Goal: Transaction & Acquisition: Purchase product/service

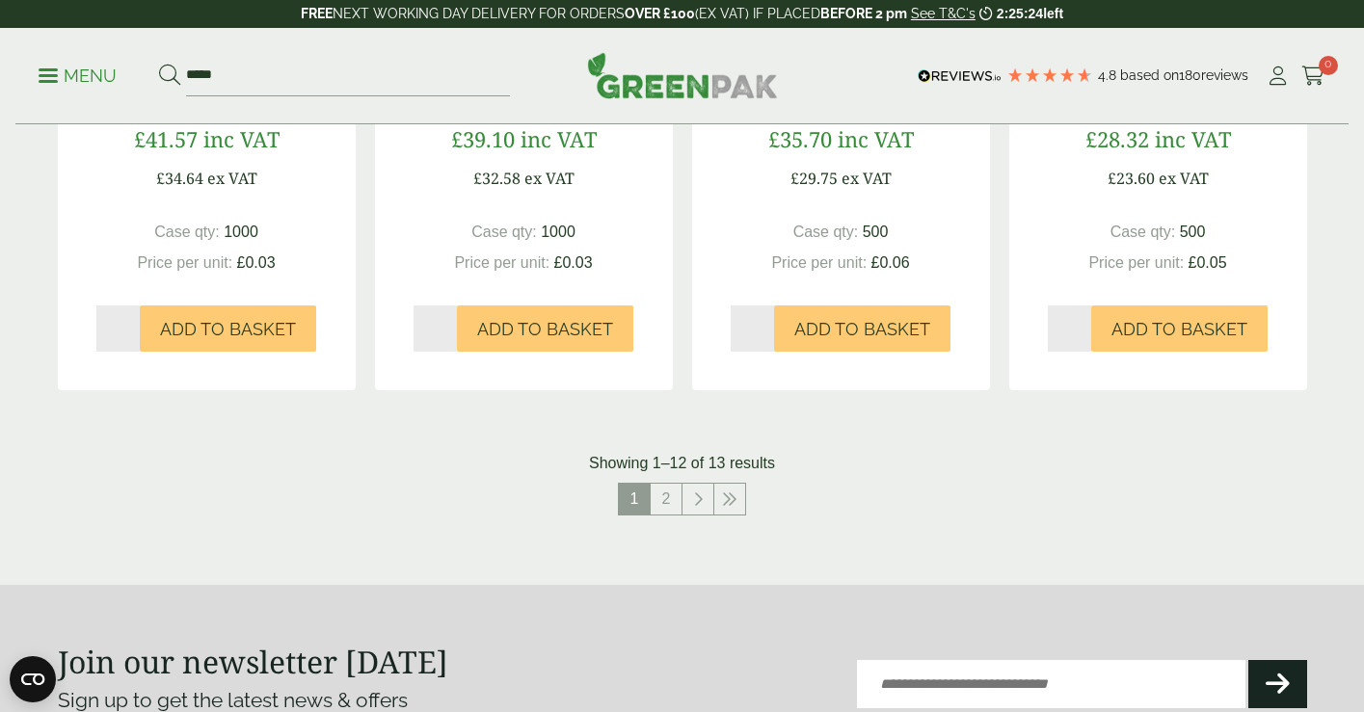
scroll to position [2081, 0]
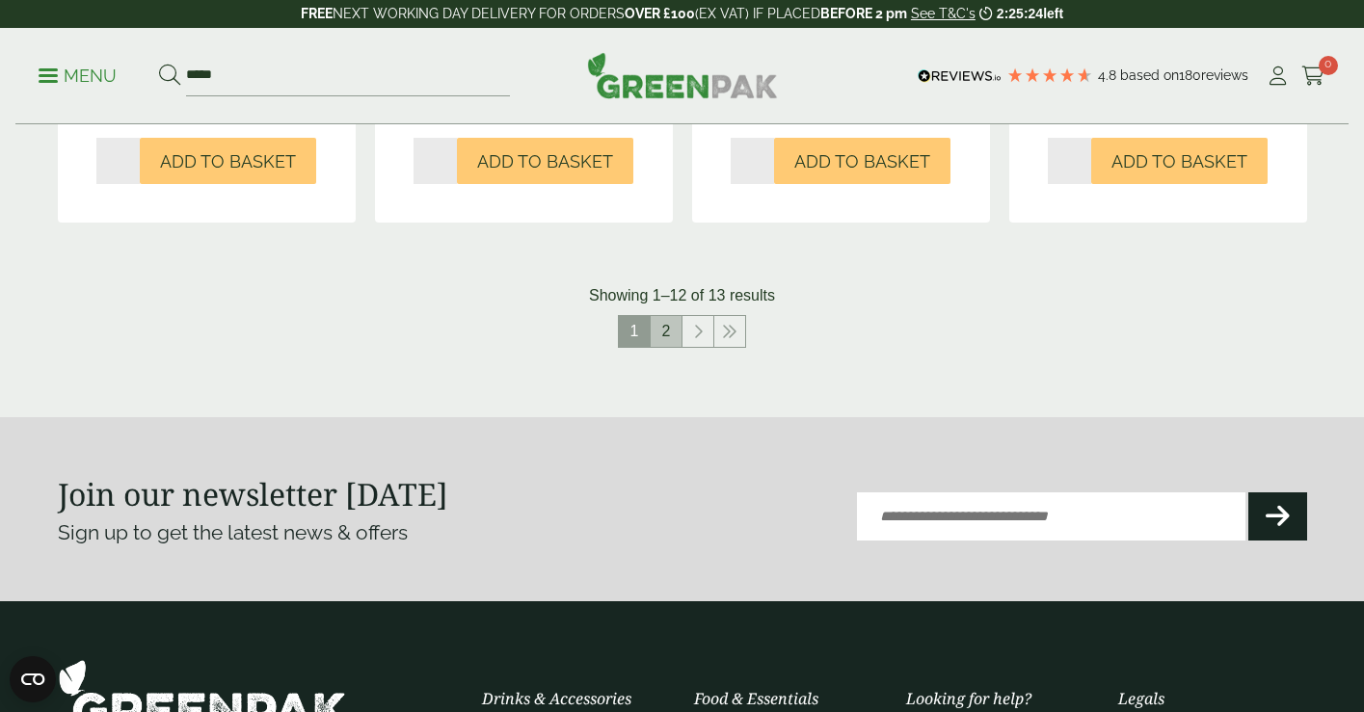
click at [660, 337] on link "2" at bounding box center [666, 331] width 31 height 31
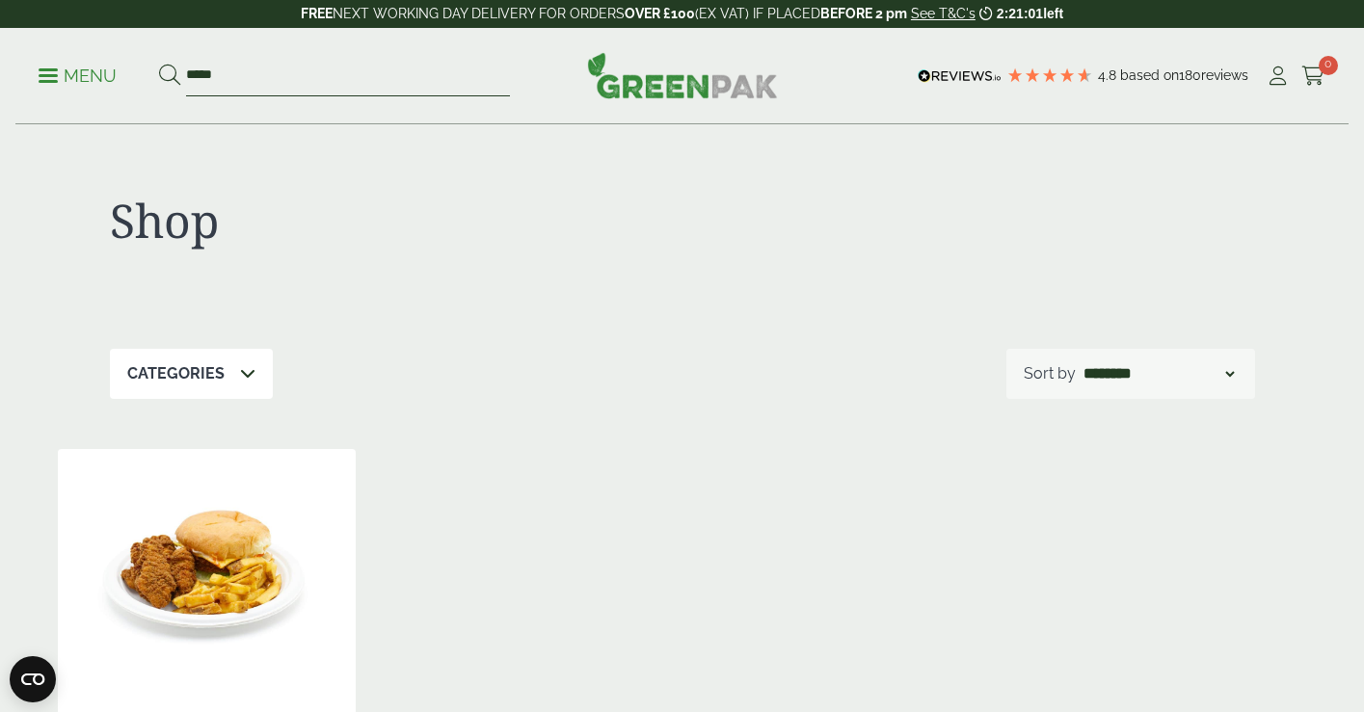
click at [426, 81] on input "*****" at bounding box center [348, 76] width 324 height 40
type input "***"
click at [169, 75] on button at bounding box center [169, 76] width 21 height 25
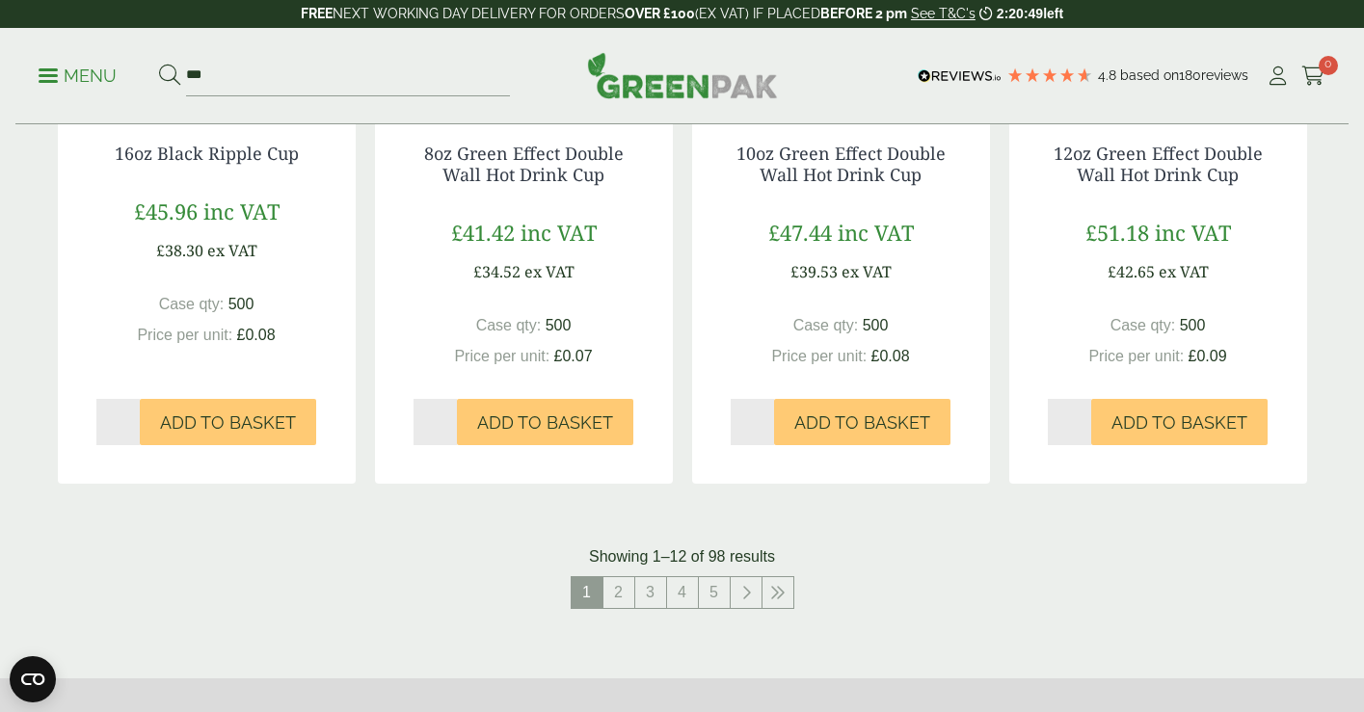
scroll to position [2026, 0]
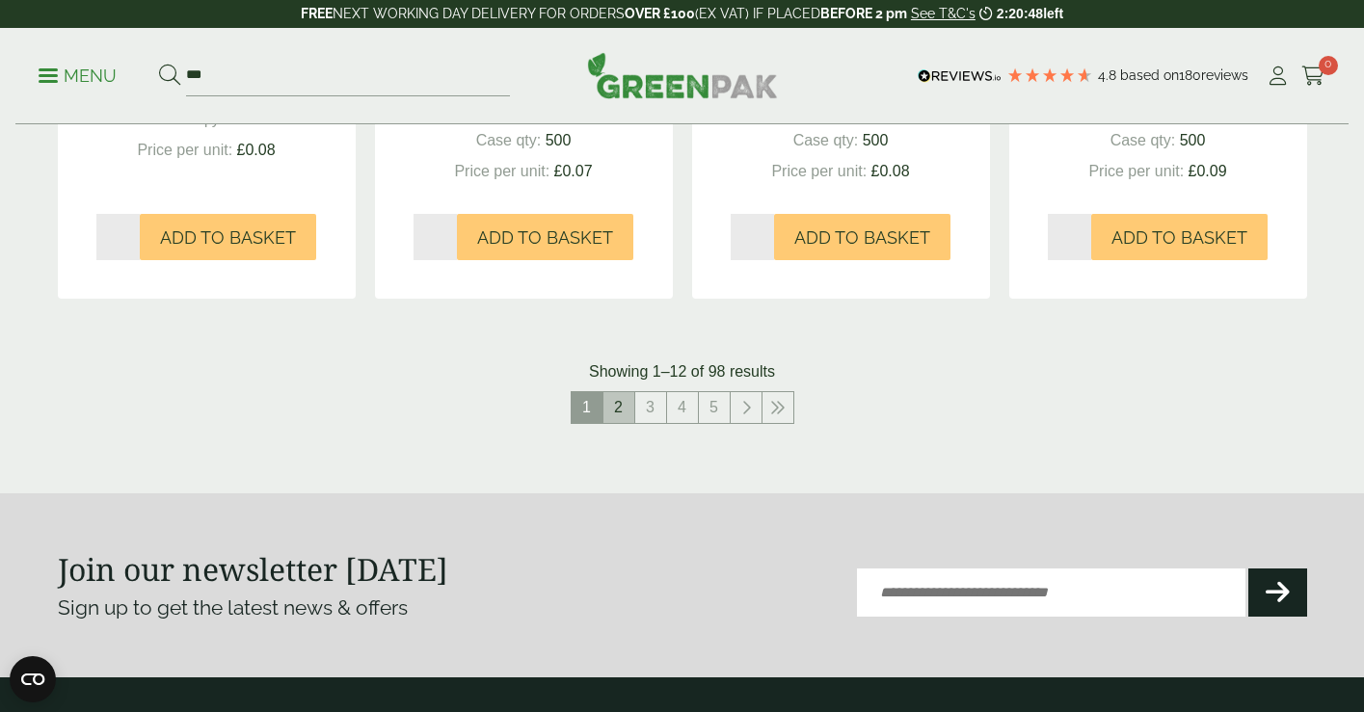
click at [625, 413] on link "2" at bounding box center [619, 407] width 31 height 31
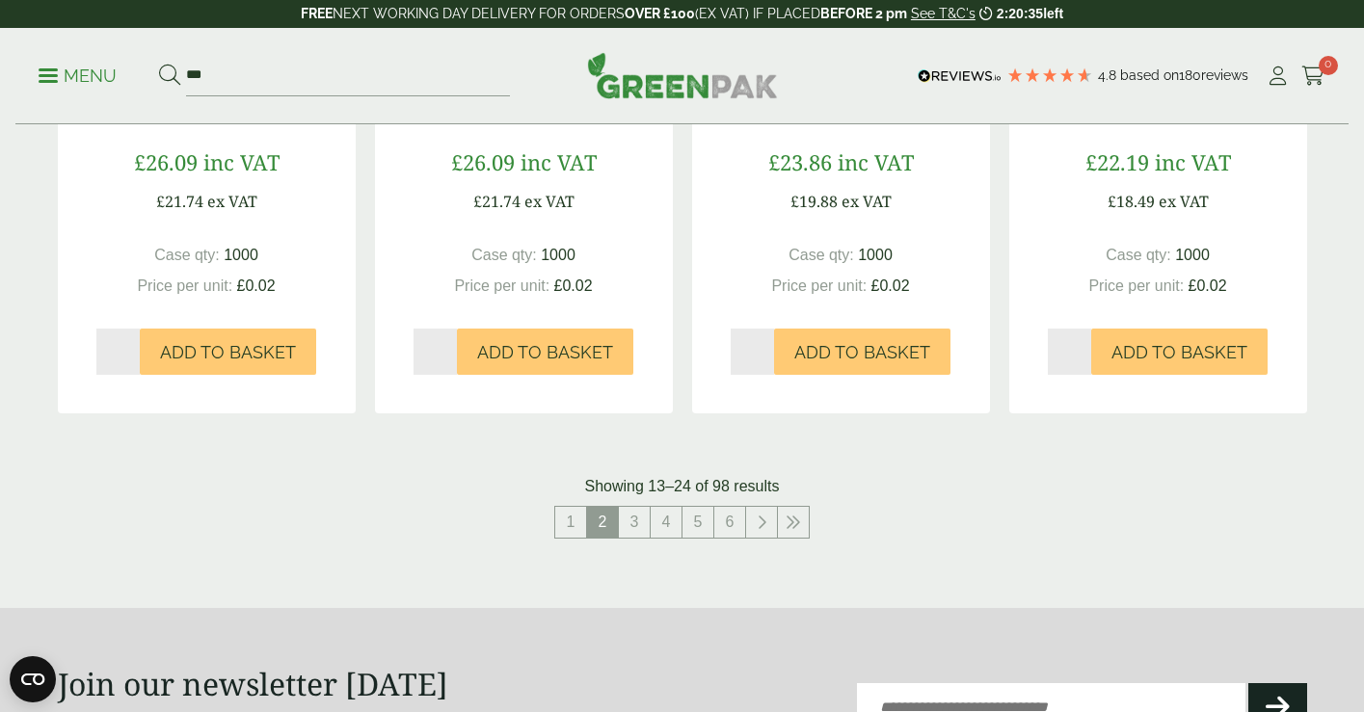
scroll to position [1910, 0]
click at [629, 530] on link "3" at bounding box center [634, 523] width 31 height 31
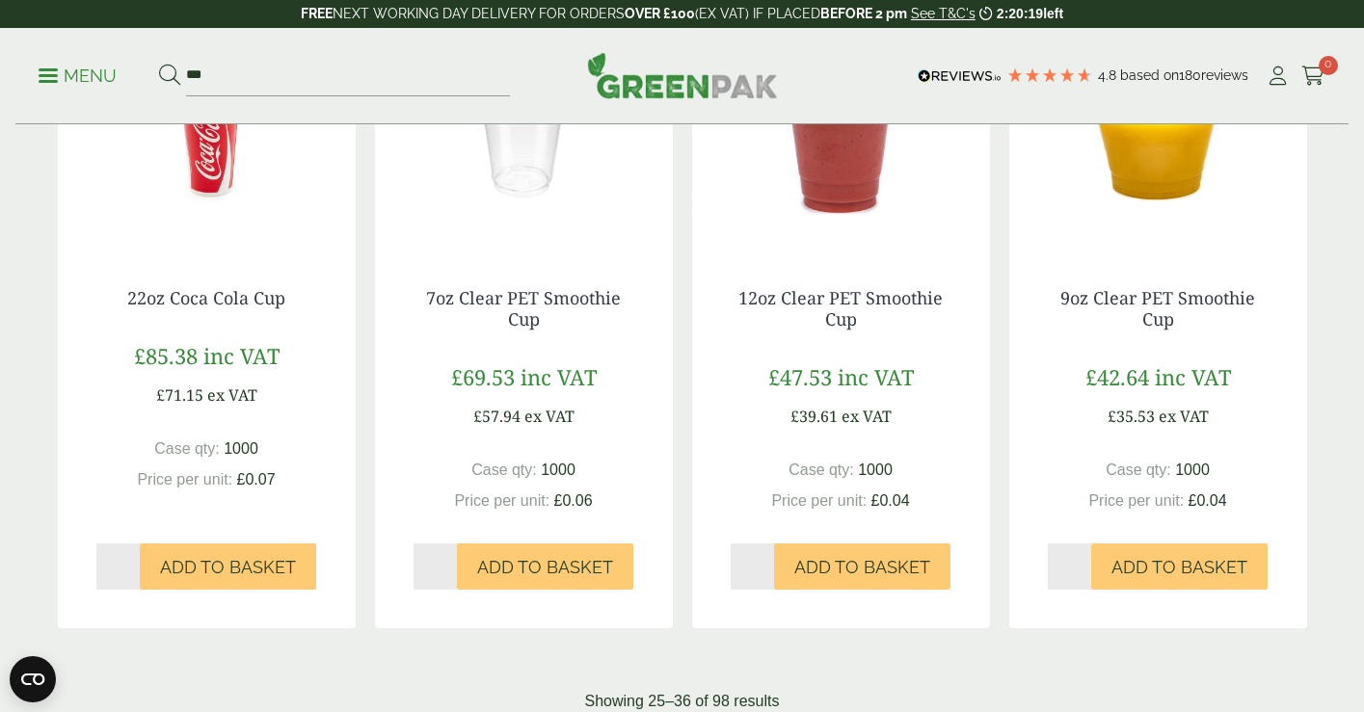
scroll to position [1799, 0]
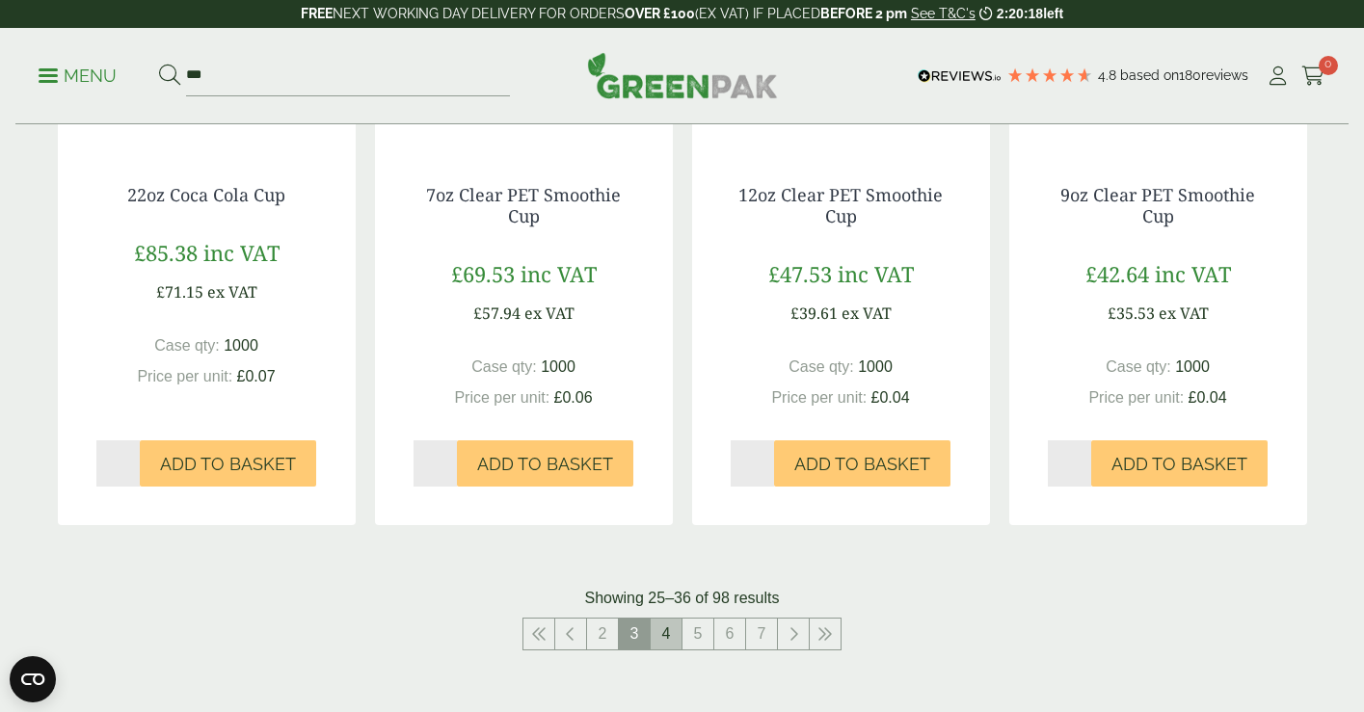
click at [679, 625] on link "4" at bounding box center [666, 634] width 31 height 31
